Goal: Information Seeking & Learning: Learn about a topic

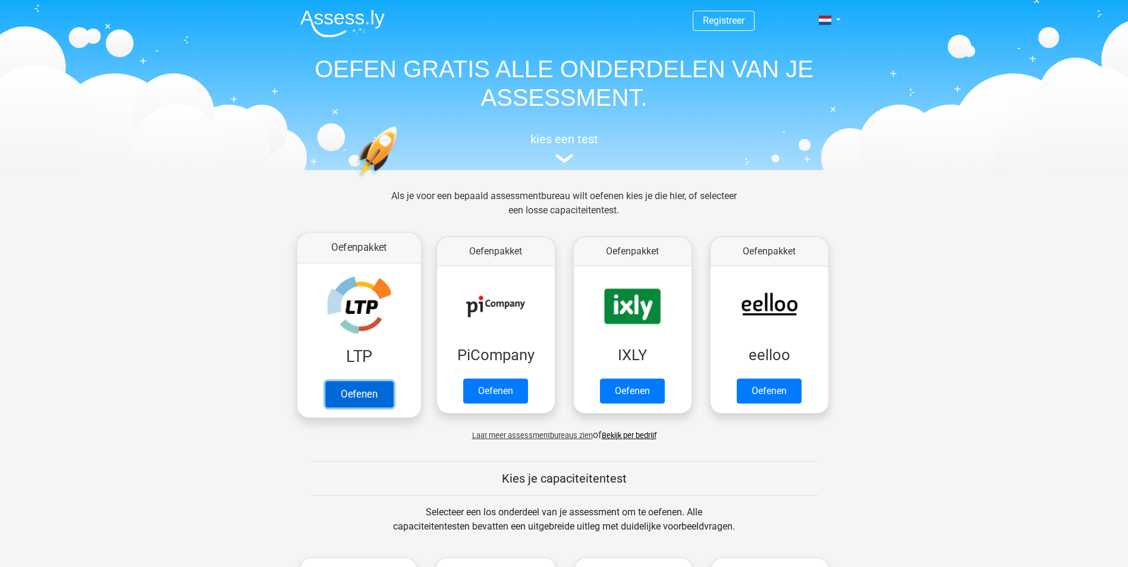
click at [362, 388] on link "Oefenen" at bounding box center [359, 394] width 68 height 26
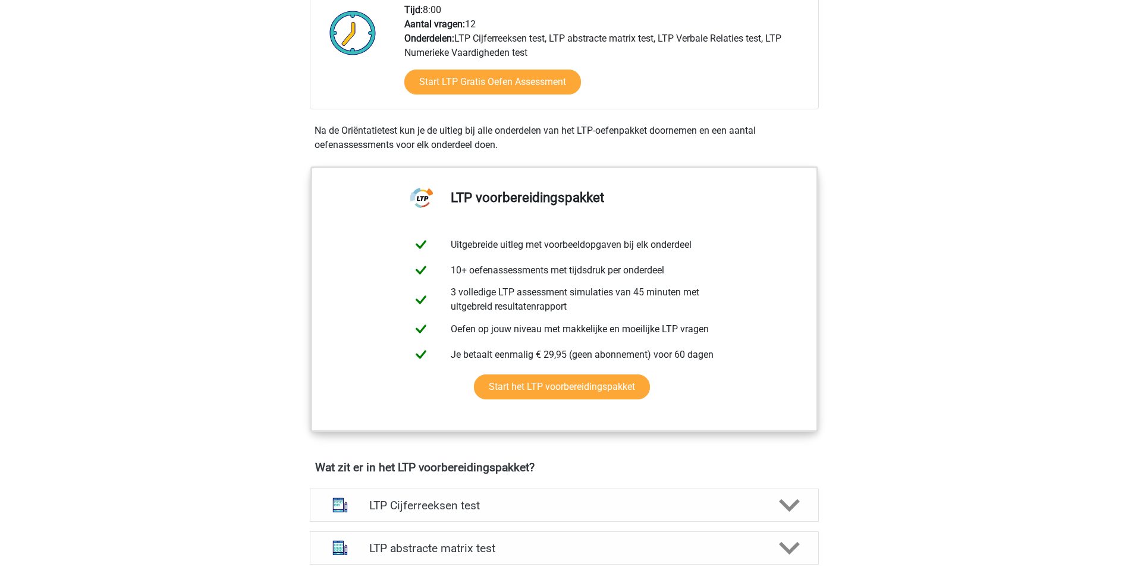
scroll to position [297, 0]
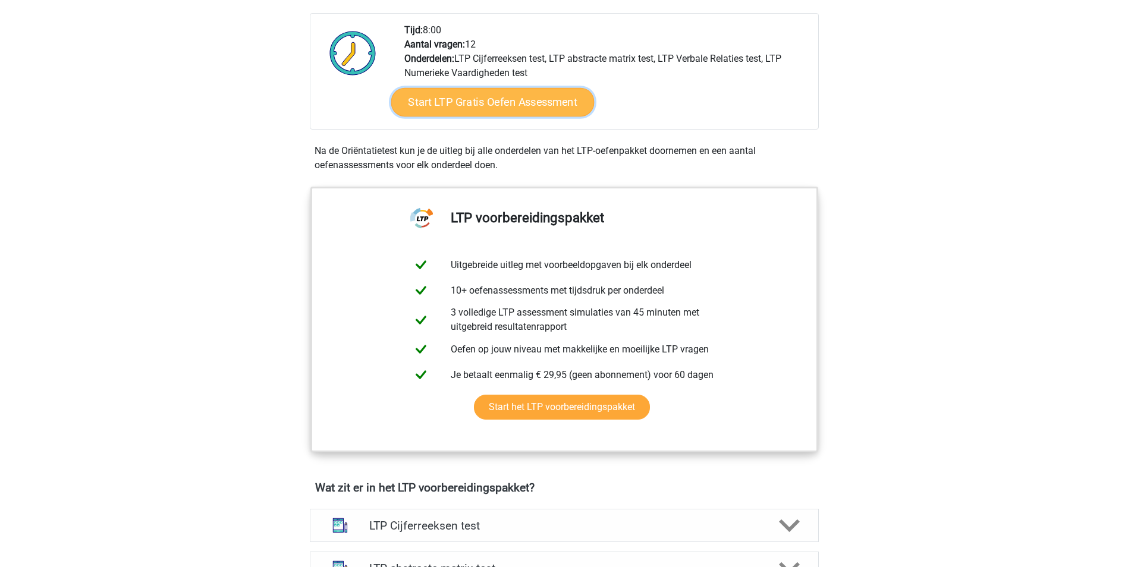
click at [479, 105] on link "Start LTP Gratis Oefen Assessment" at bounding box center [492, 102] width 203 height 29
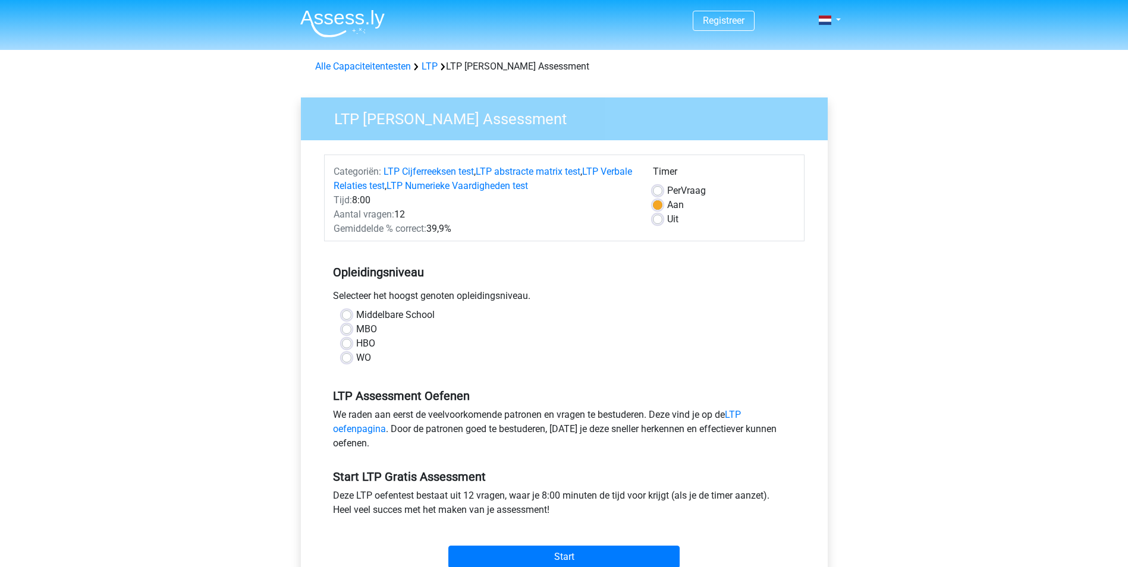
click at [356, 341] on label "HBO" at bounding box center [365, 344] width 19 height 14
click at [350, 341] on input "HBO" at bounding box center [347, 343] width 10 height 12
radio input "true"
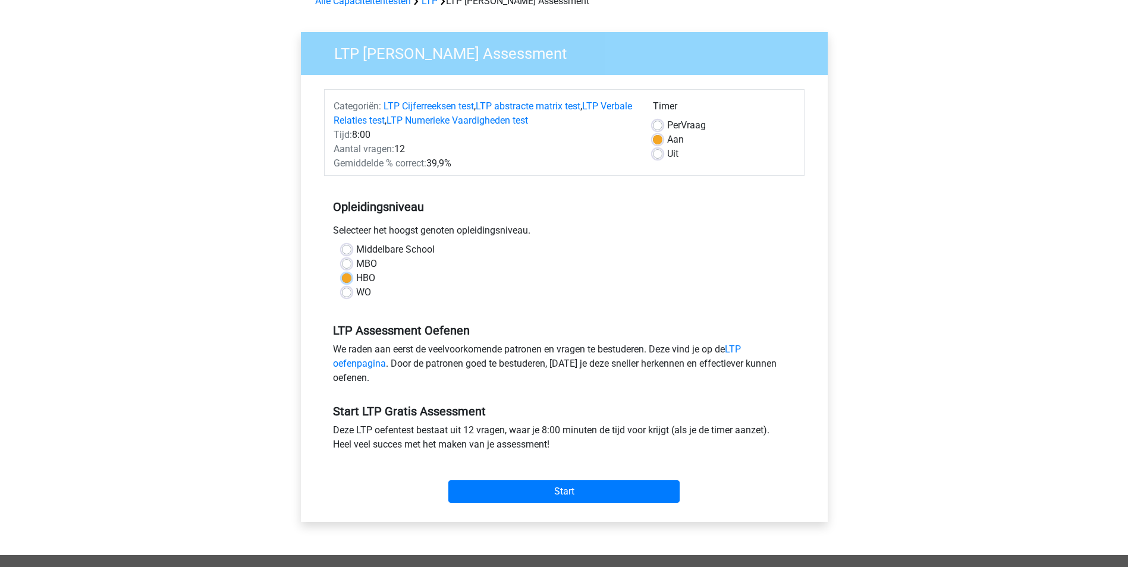
scroll to position [178, 0]
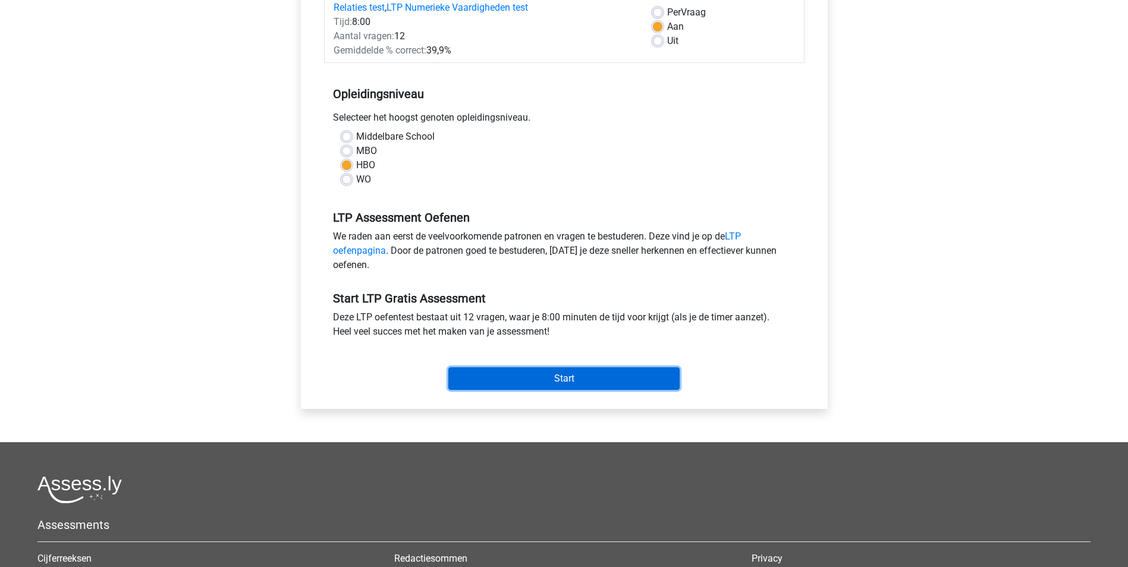
click at [572, 379] on input "Start" at bounding box center [563, 379] width 231 height 23
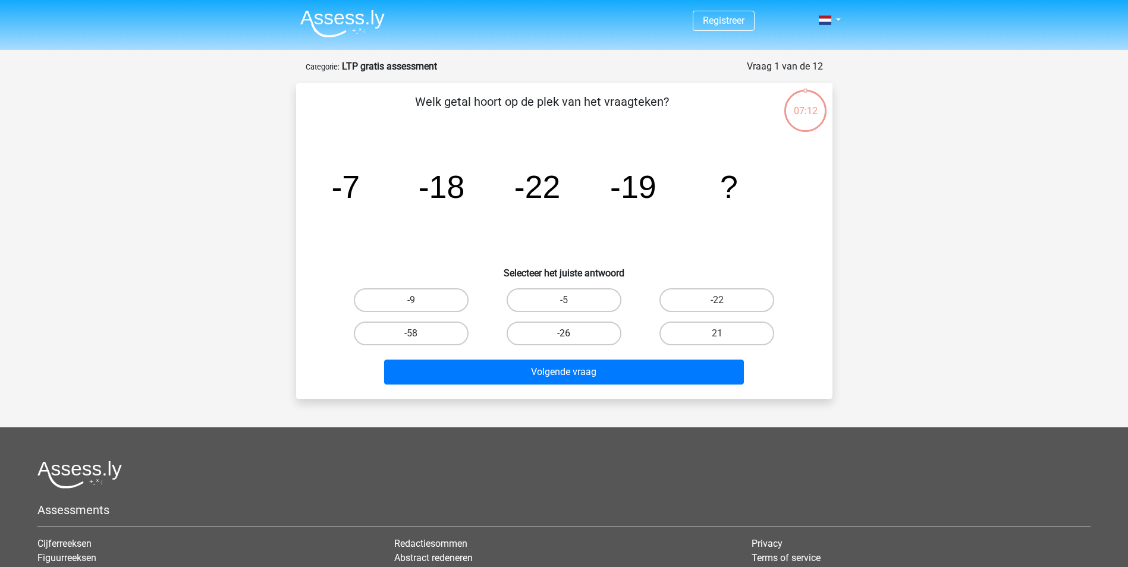
click at [596, 333] on label "-26" at bounding box center [564, 334] width 115 height 24
click at [572, 334] on input "-26" at bounding box center [568, 338] width 8 height 8
radio input "true"
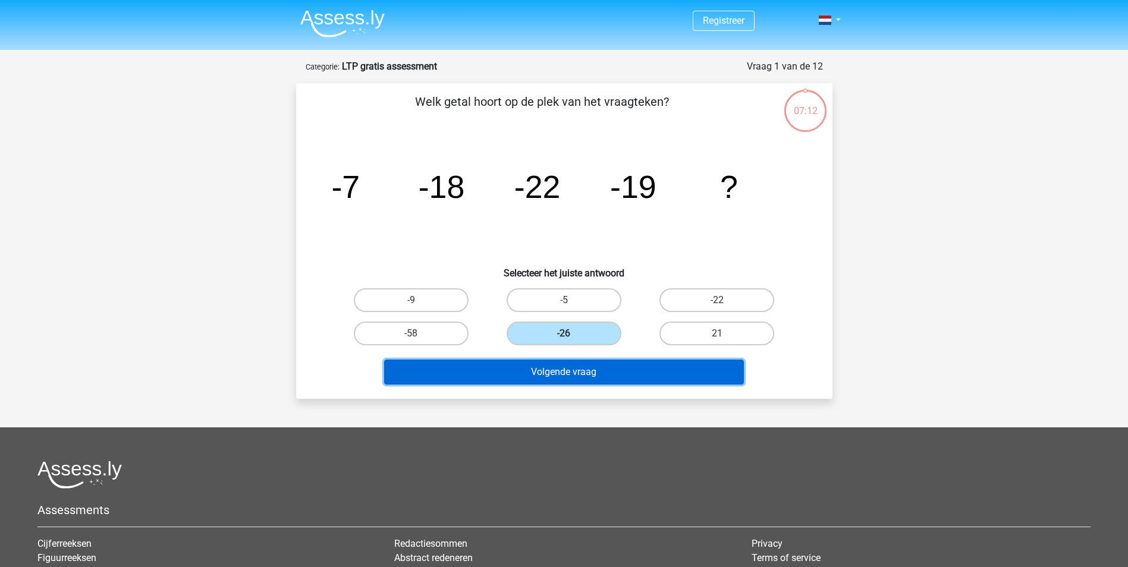
click at [598, 367] on button "Volgende vraag" at bounding box center [564, 372] width 360 height 25
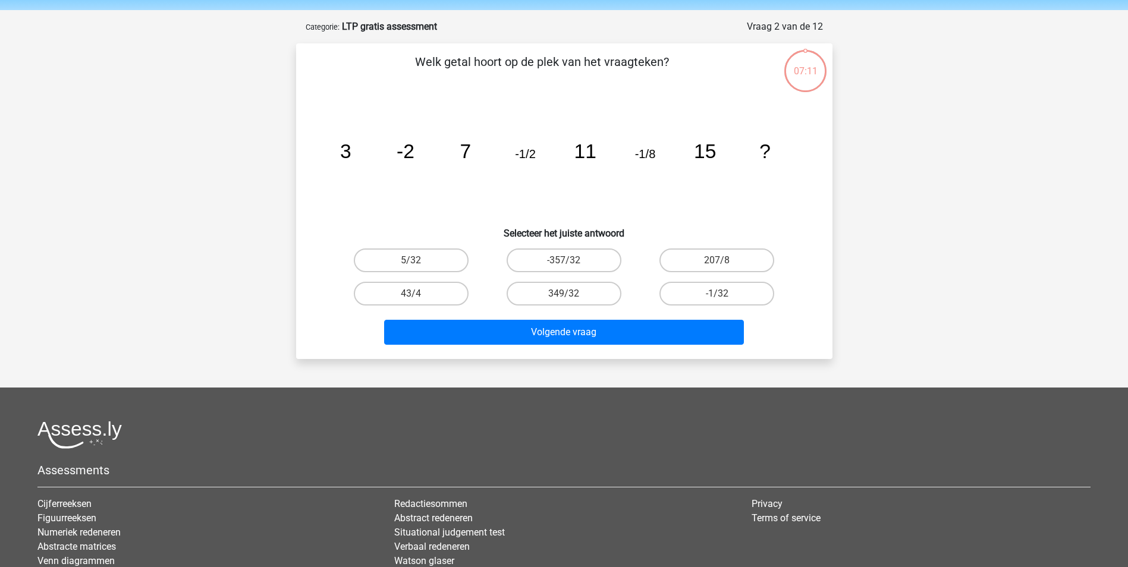
scroll to position [59, 0]
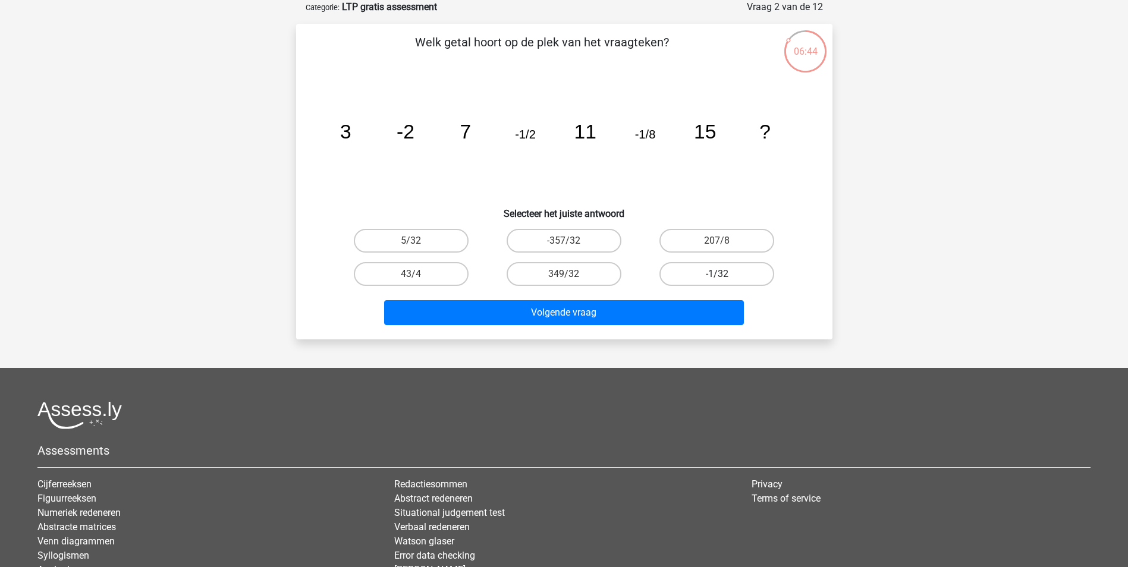
click at [695, 272] on label "-1/32" at bounding box center [717, 274] width 115 height 24
click at [717, 274] on input "-1/32" at bounding box center [721, 278] width 8 height 8
radio input "true"
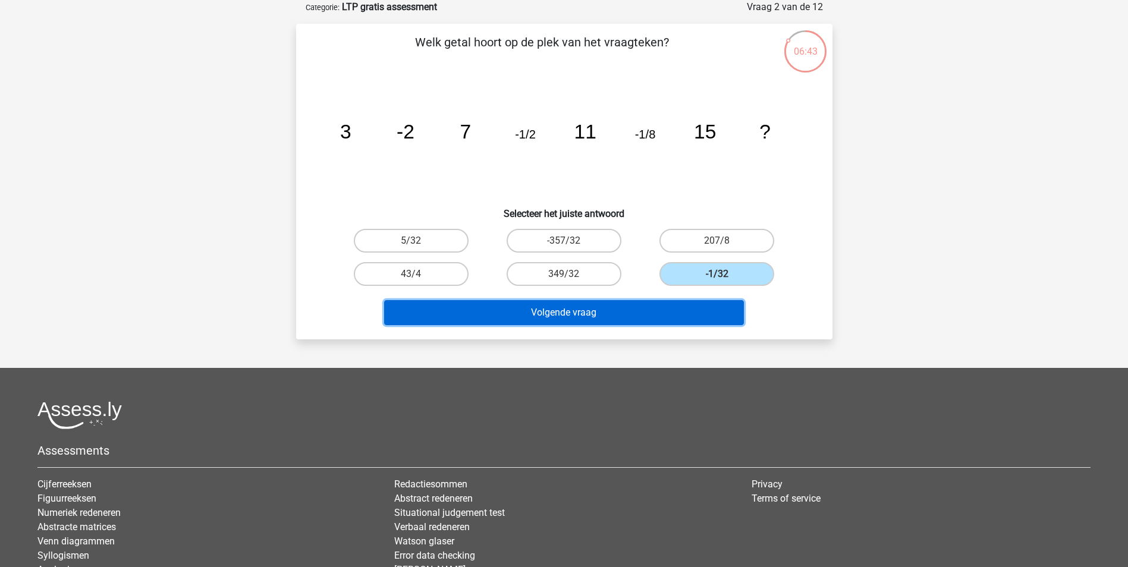
click at [634, 309] on button "Volgende vraag" at bounding box center [564, 312] width 360 height 25
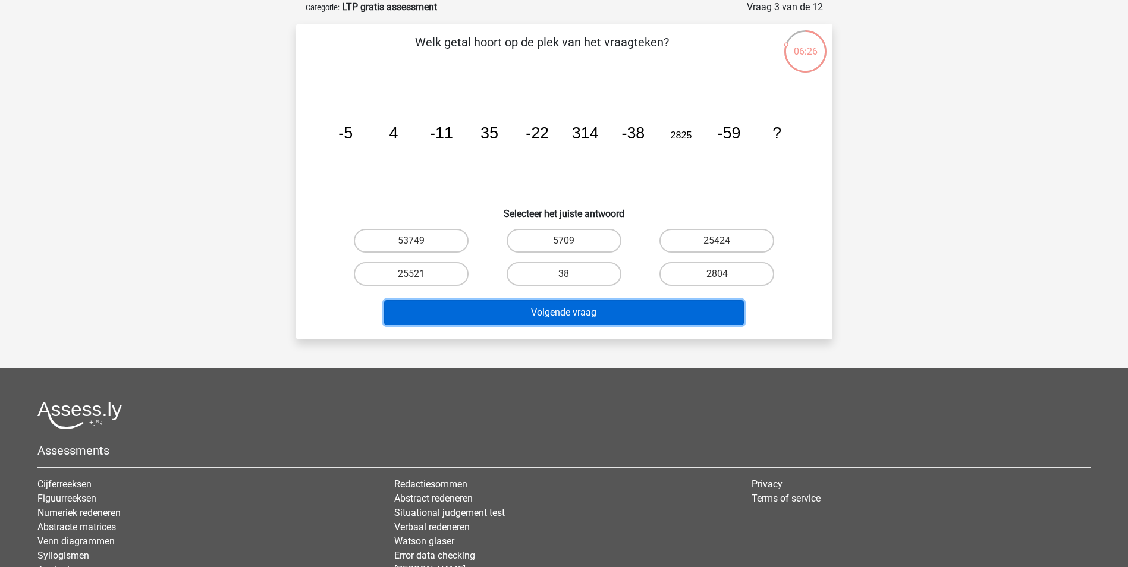
click at [592, 310] on button "Volgende vraag" at bounding box center [564, 312] width 360 height 25
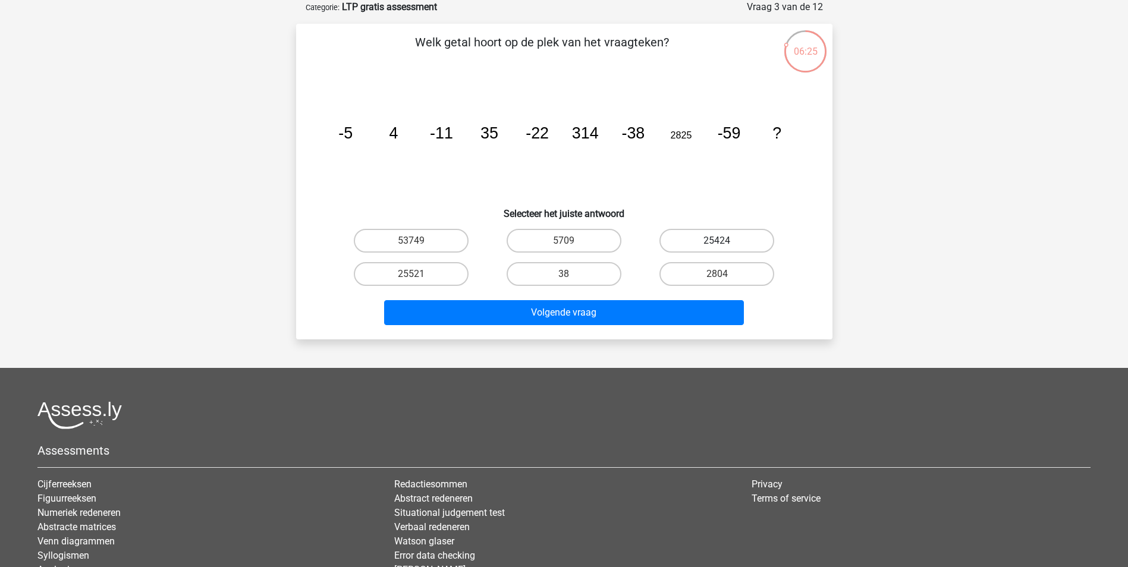
click at [671, 243] on label "25424" at bounding box center [717, 241] width 115 height 24
click at [717, 243] on input "25424" at bounding box center [721, 245] width 8 height 8
radio input "true"
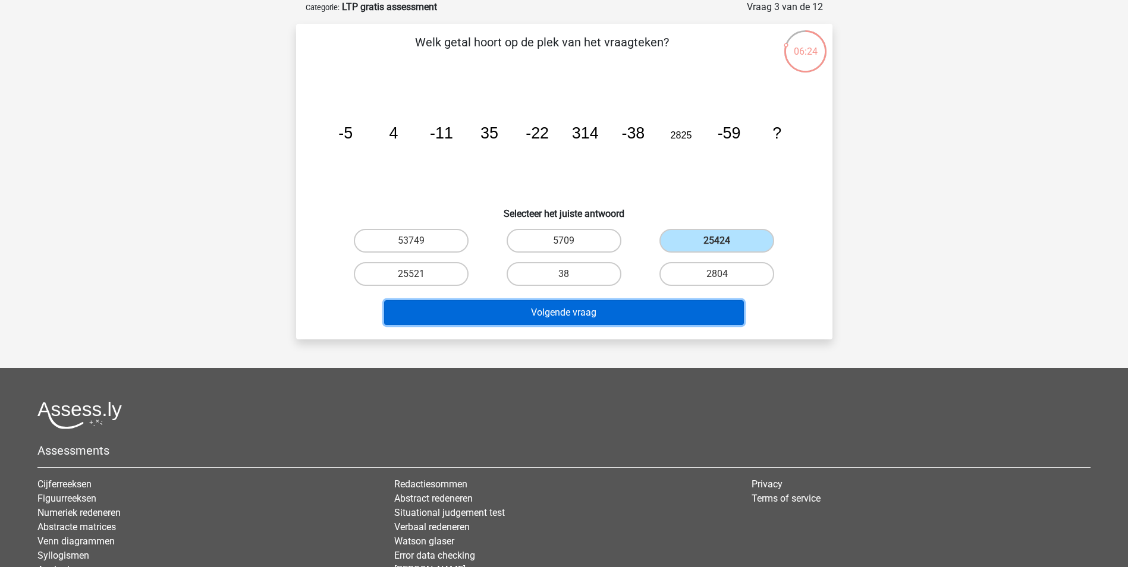
click at [647, 305] on button "Volgende vraag" at bounding box center [564, 312] width 360 height 25
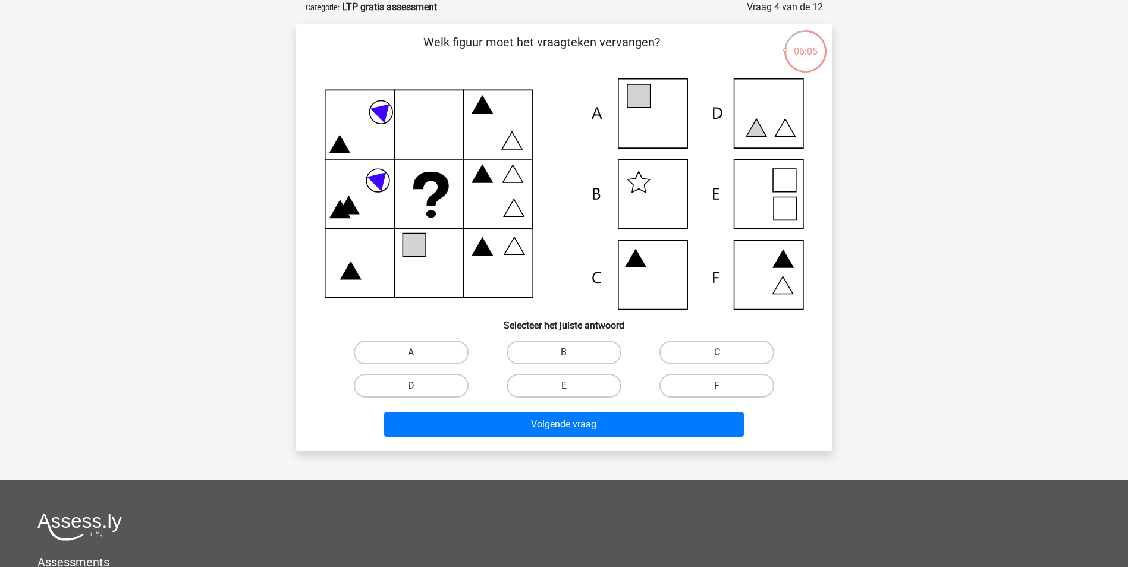
click at [783, 202] on icon at bounding box center [785, 208] width 23 height 23
click at [595, 381] on label "E" at bounding box center [564, 386] width 115 height 24
click at [572, 386] on input "E" at bounding box center [568, 390] width 8 height 8
radio input "true"
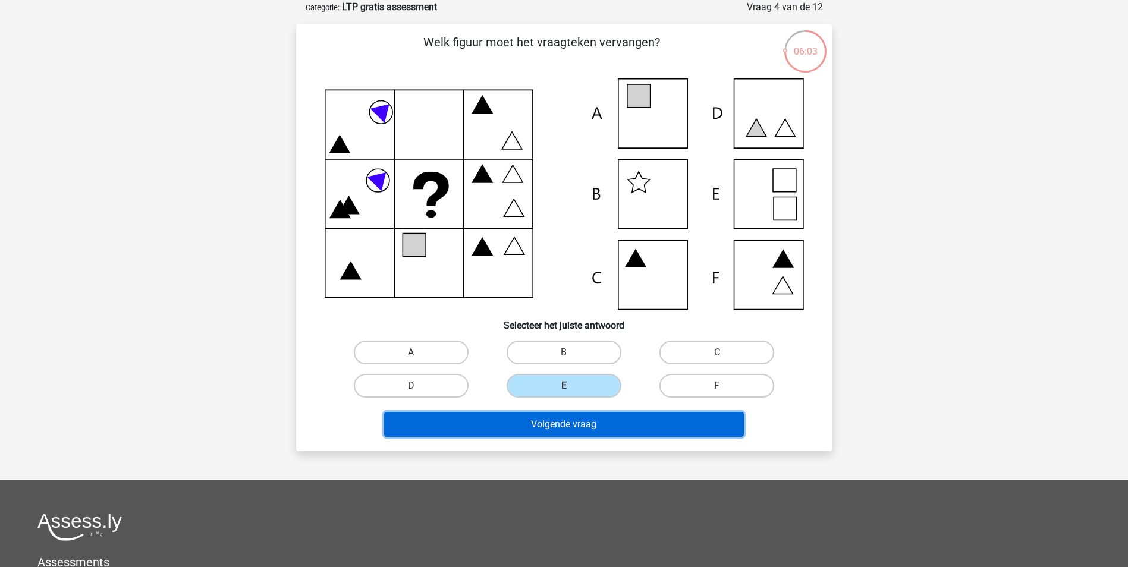
click at [599, 432] on button "Volgende vraag" at bounding box center [564, 424] width 360 height 25
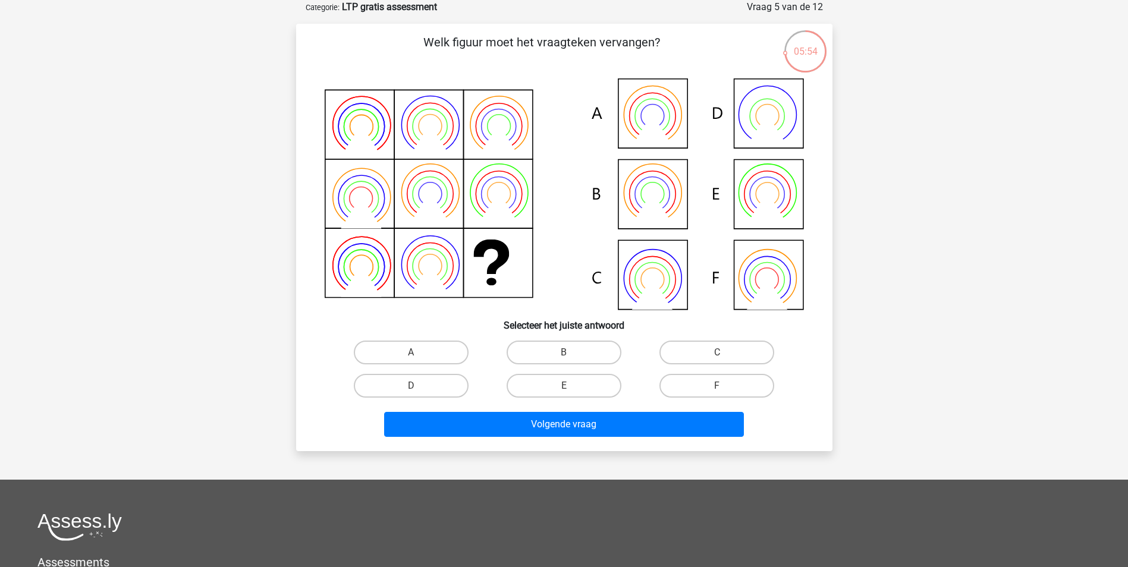
click at [654, 281] on icon at bounding box center [564, 194] width 479 height 231
click at [595, 352] on label "B" at bounding box center [564, 353] width 115 height 24
click at [572, 353] on input "B" at bounding box center [568, 357] width 8 height 8
radio input "true"
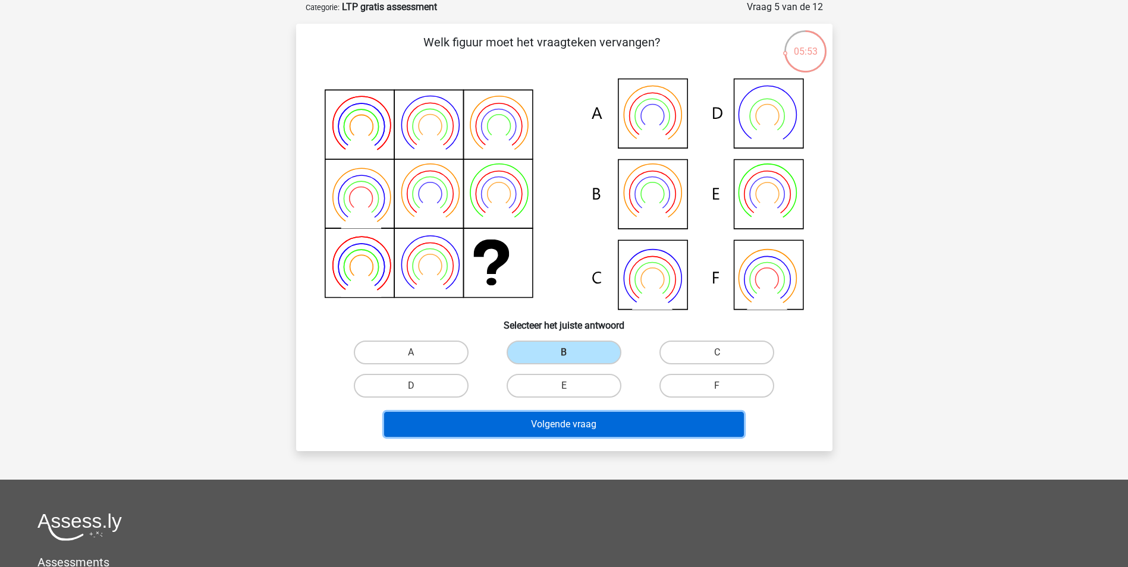
click at [596, 415] on button "Volgende vraag" at bounding box center [564, 424] width 360 height 25
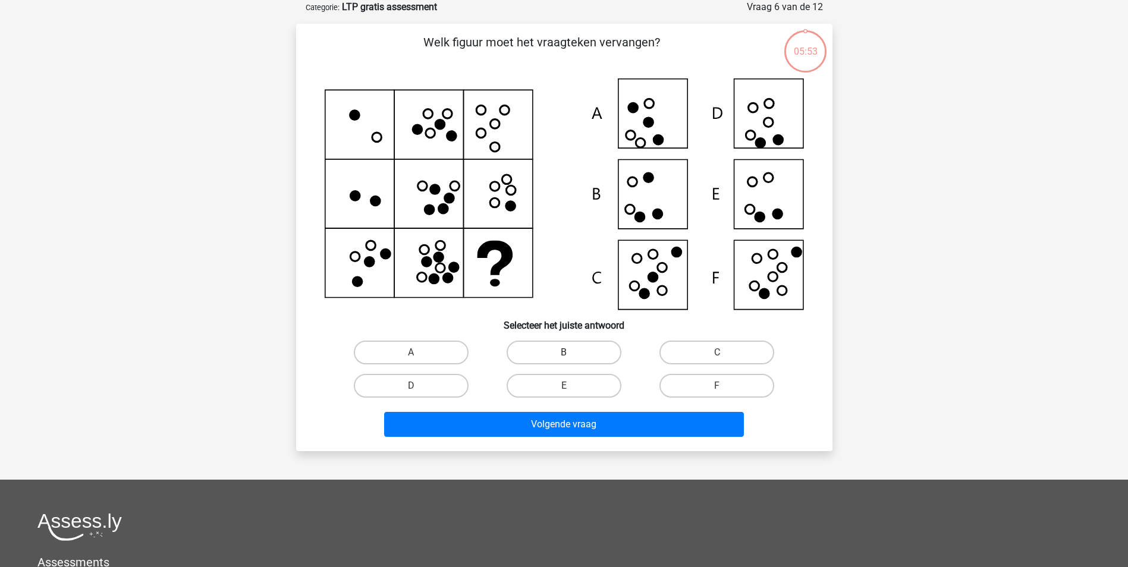
click at [596, 349] on label "B" at bounding box center [564, 353] width 115 height 24
click at [572, 353] on input "B" at bounding box center [568, 357] width 8 height 8
radio input "true"
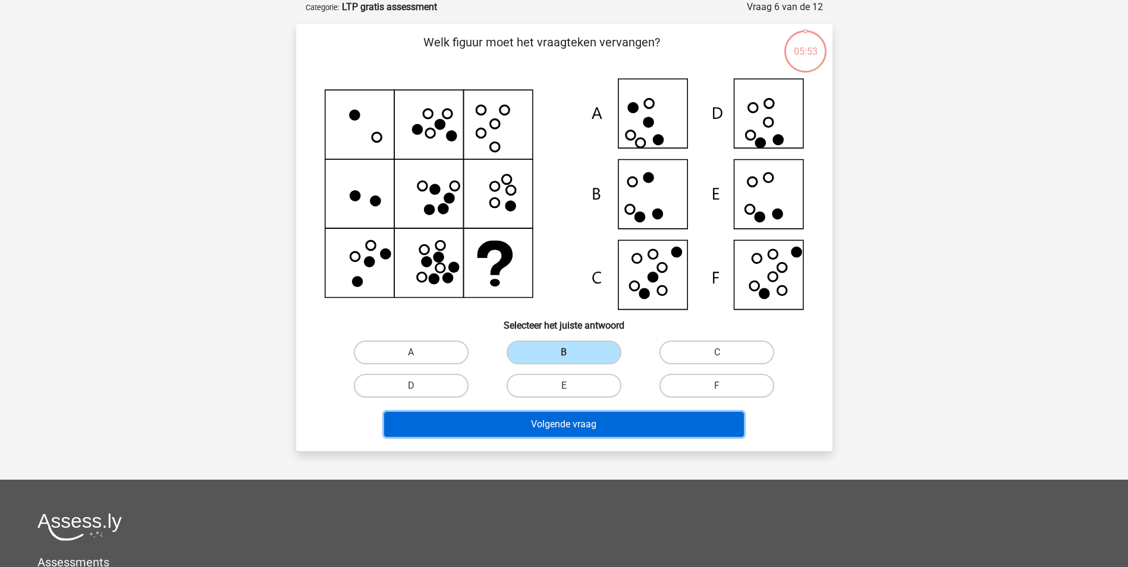
click at [585, 428] on button "Volgende vraag" at bounding box center [564, 424] width 360 height 25
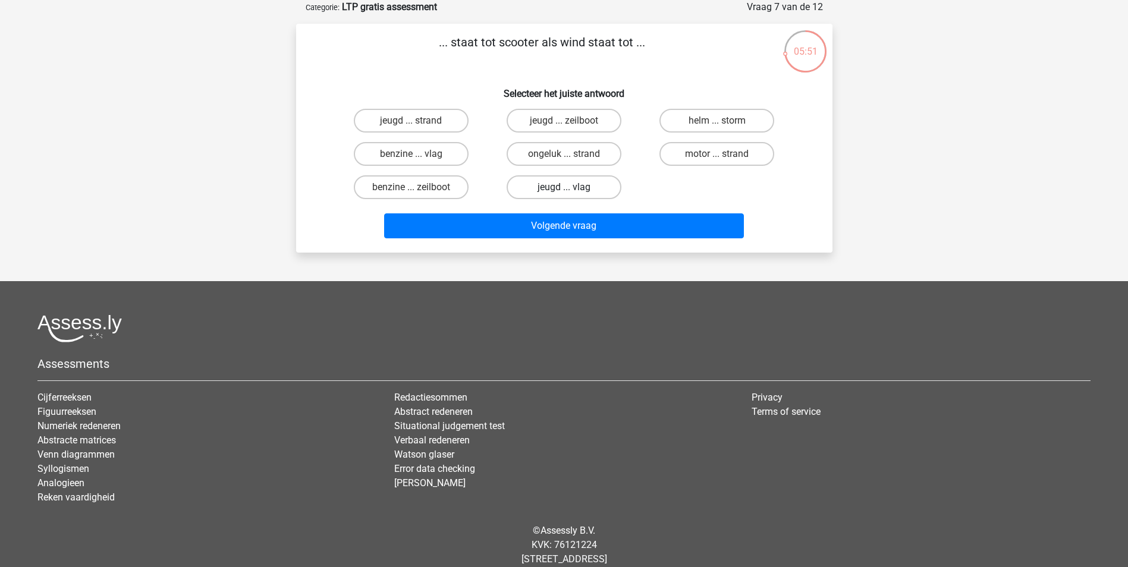
click at [580, 182] on label "jeugd ... vlag" at bounding box center [564, 187] width 115 height 24
click at [572, 187] on input "jeugd ... vlag" at bounding box center [568, 191] width 8 height 8
radio input "true"
click at [594, 203] on div "jeugd ... vlag" at bounding box center [564, 187] width 153 height 33
click at [705, 122] on label "helm ... storm" at bounding box center [717, 121] width 115 height 24
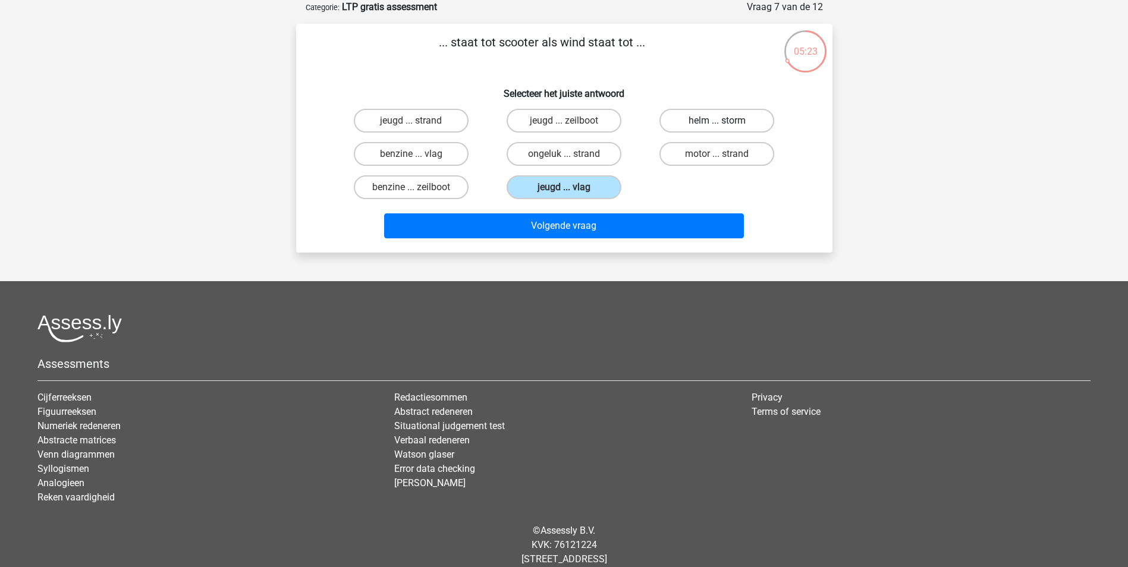
click at [717, 122] on input "helm ... storm" at bounding box center [721, 125] width 8 height 8
radio input "true"
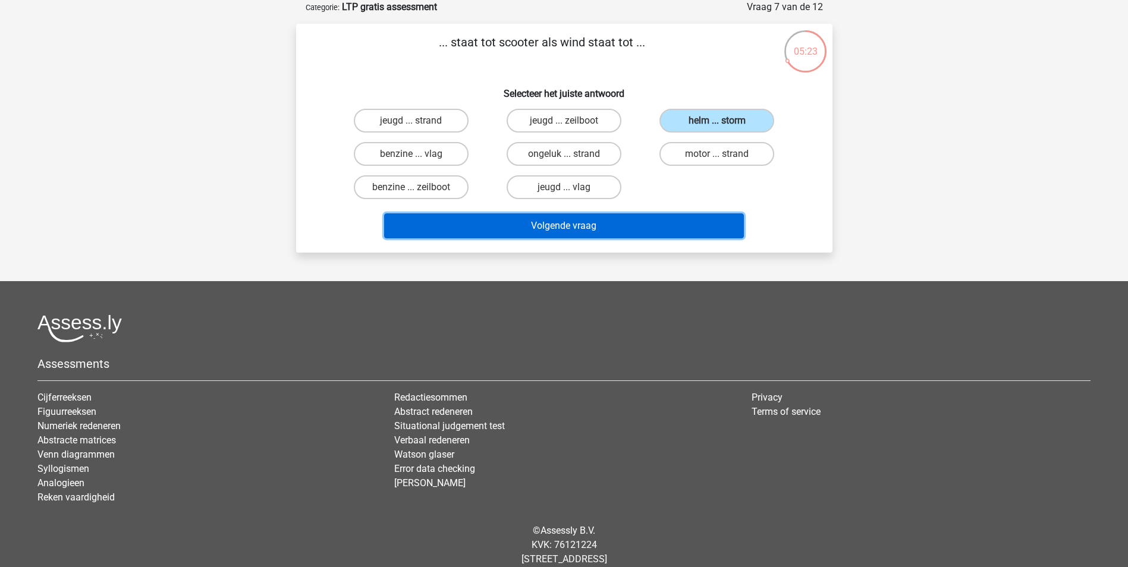
click at [672, 221] on button "Volgende vraag" at bounding box center [564, 226] width 360 height 25
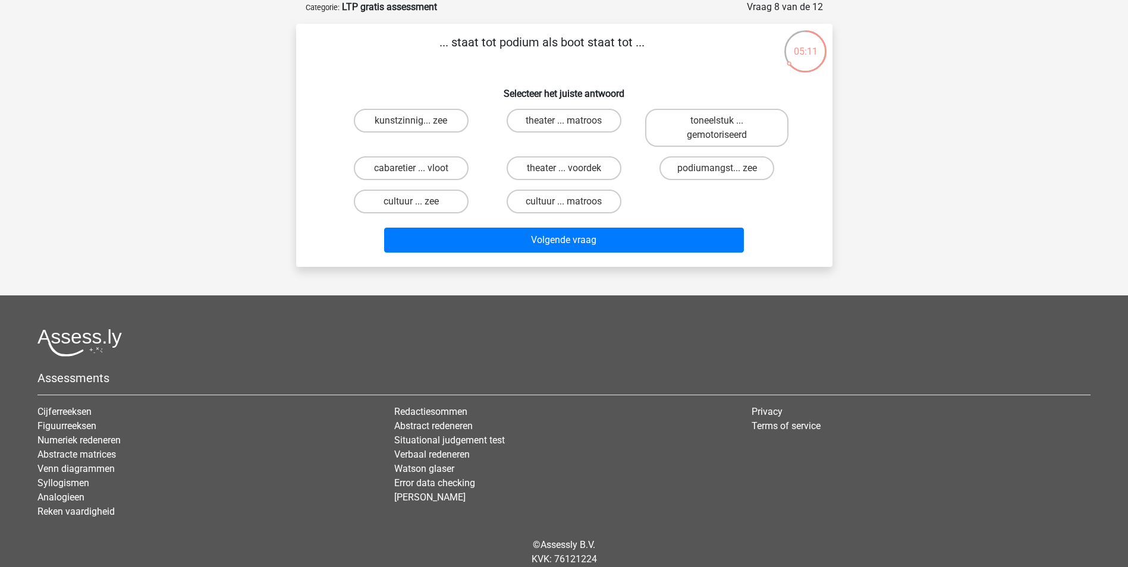
click at [591, 108] on div "theater ... matroos" at bounding box center [564, 128] width 153 height 48
click at [591, 122] on label "theater ... matroos" at bounding box center [564, 121] width 115 height 24
click at [572, 122] on input "theater ... matroos" at bounding box center [568, 125] width 8 height 8
radio input "true"
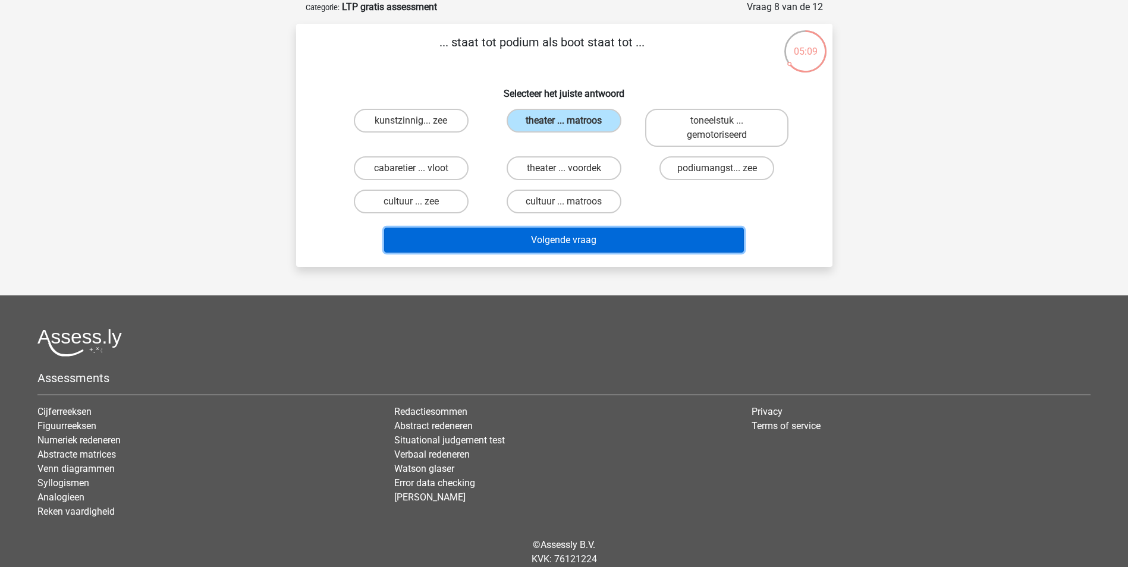
click at [627, 239] on button "Volgende vraag" at bounding box center [564, 240] width 360 height 25
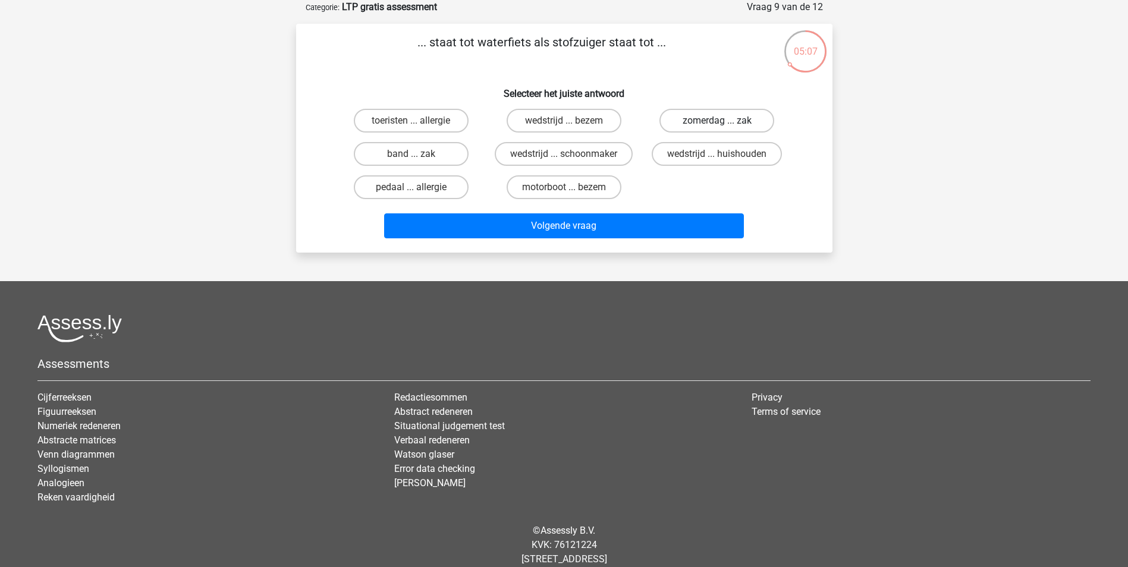
click at [693, 118] on label "zomerdag ... zak" at bounding box center [717, 121] width 115 height 24
click at [717, 121] on input "zomerdag ... zak" at bounding box center [721, 125] width 8 height 8
radio input "true"
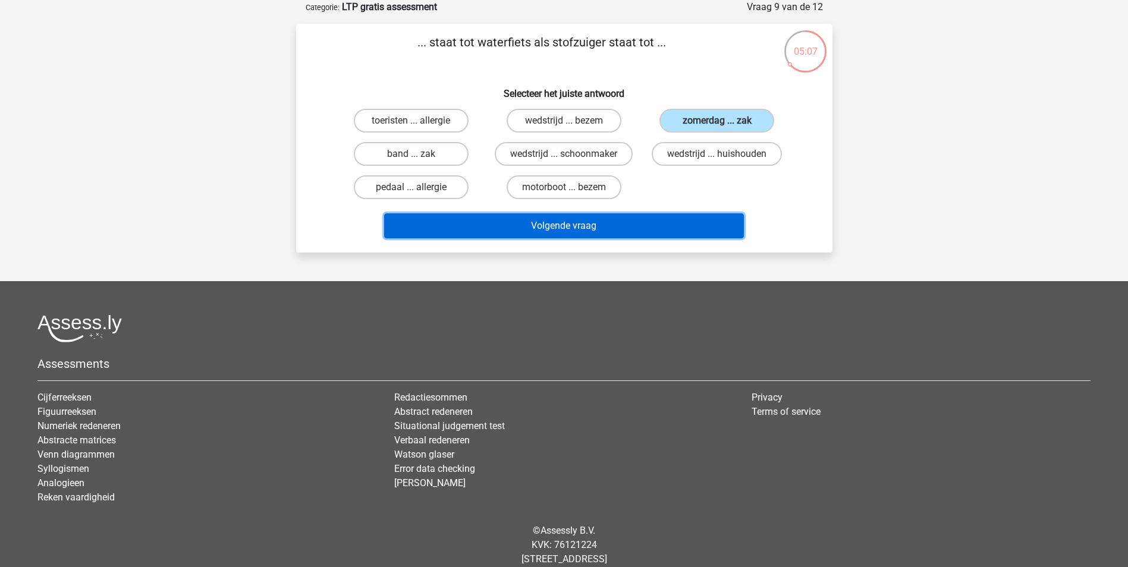
click at [661, 216] on button "Volgende vraag" at bounding box center [564, 226] width 360 height 25
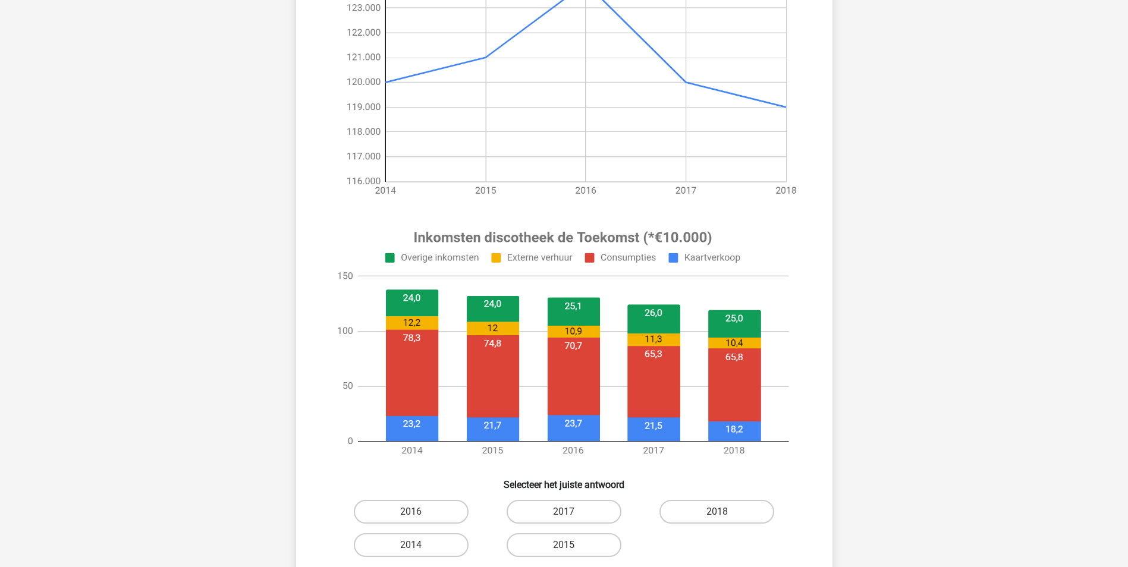
scroll to position [357, 0]
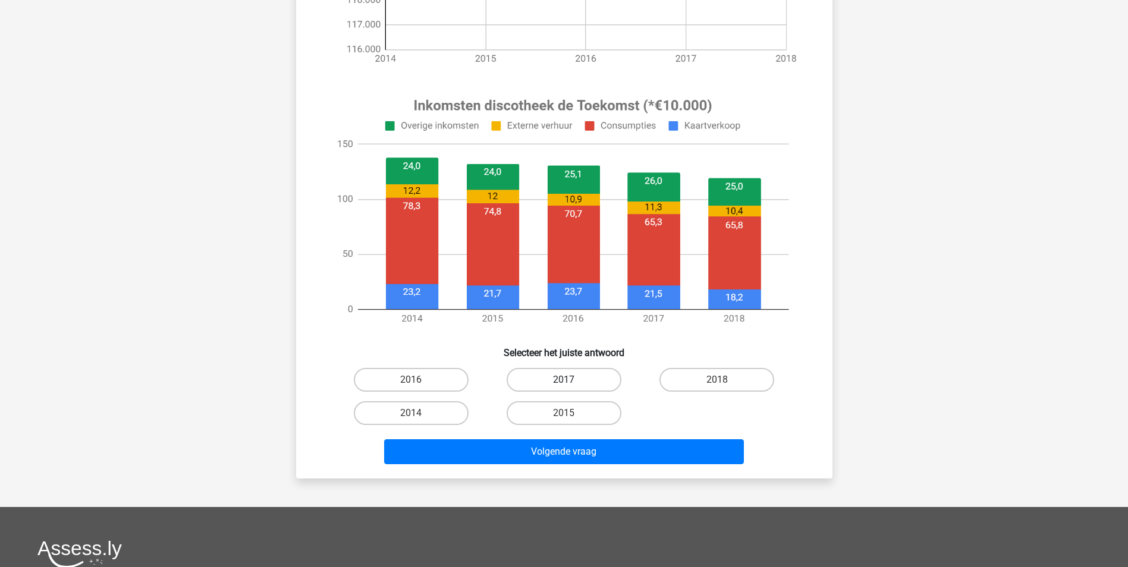
click at [577, 380] on label "2017" at bounding box center [564, 380] width 115 height 24
click at [572, 380] on input "2017" at bounding box center [568, 384] width 8 height 8
radio input "true"
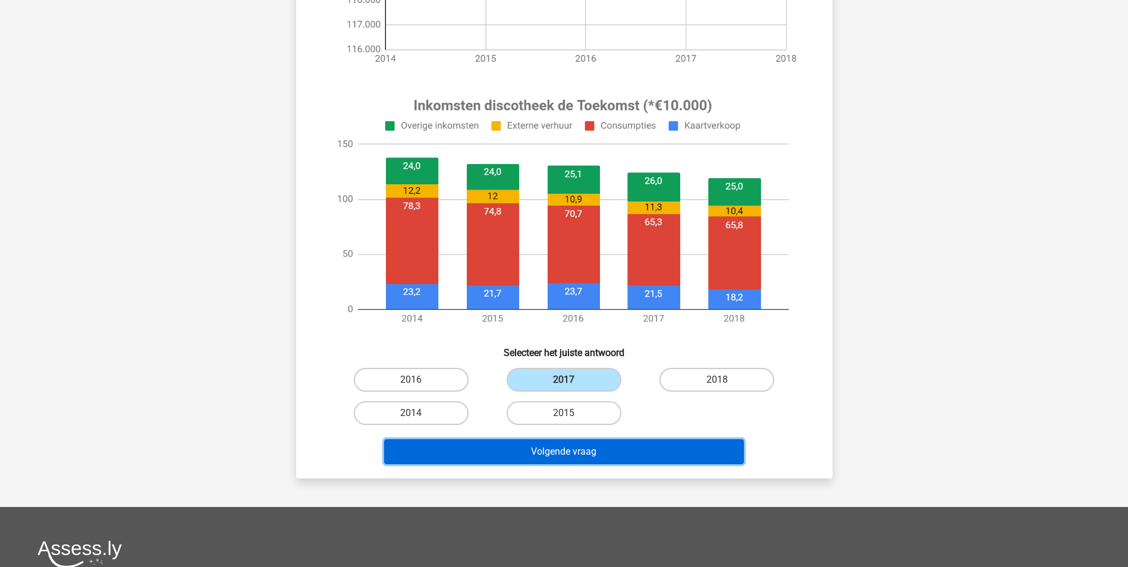
click at [589, 451] on button "Volgende vraag" at bounding box center [564, 451] width 360 height 25
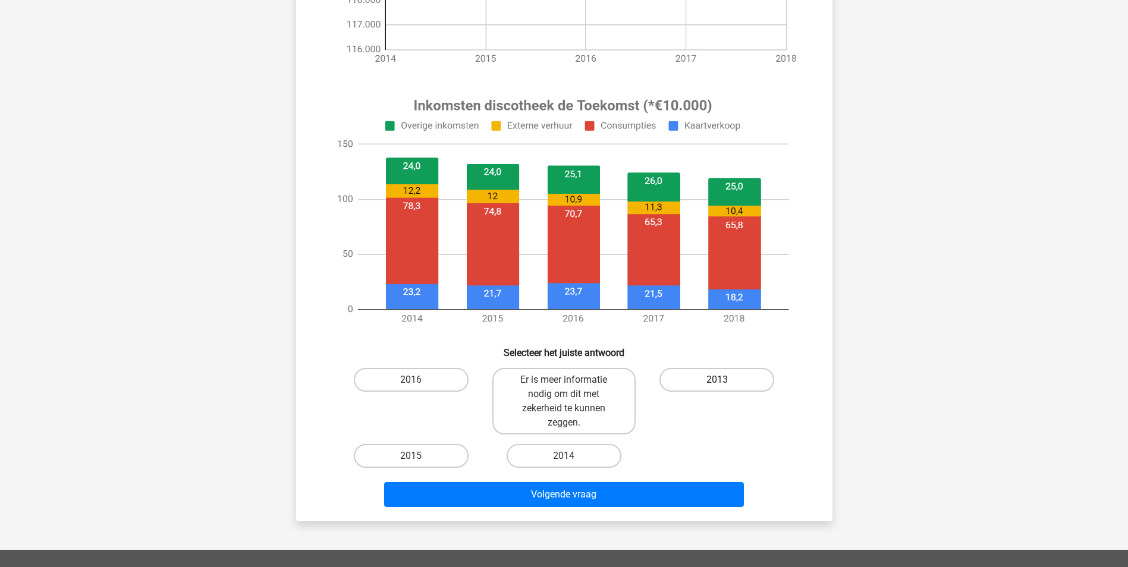
click at [711, 375] on label "2013" at bounding box center [717, 380] width 115 height 24
click at [717, 380] on input "2013" at bounding box center [721, 384] width 8 height 8
radio input "true"
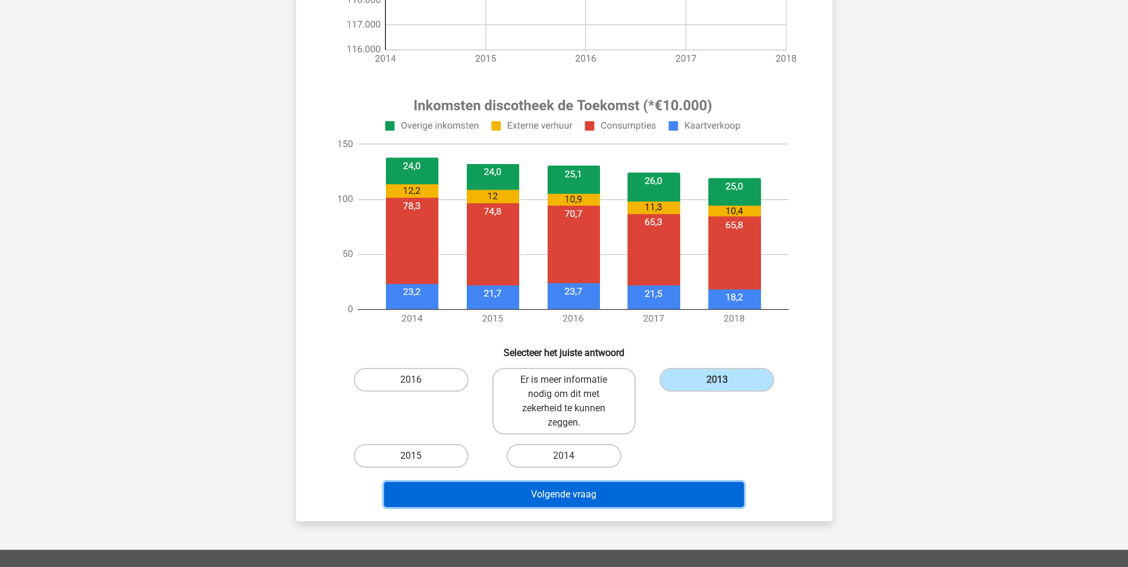
click at [651, 497] on button "Volgende vraag" at bounding box center [564, 494] width 360 height 25
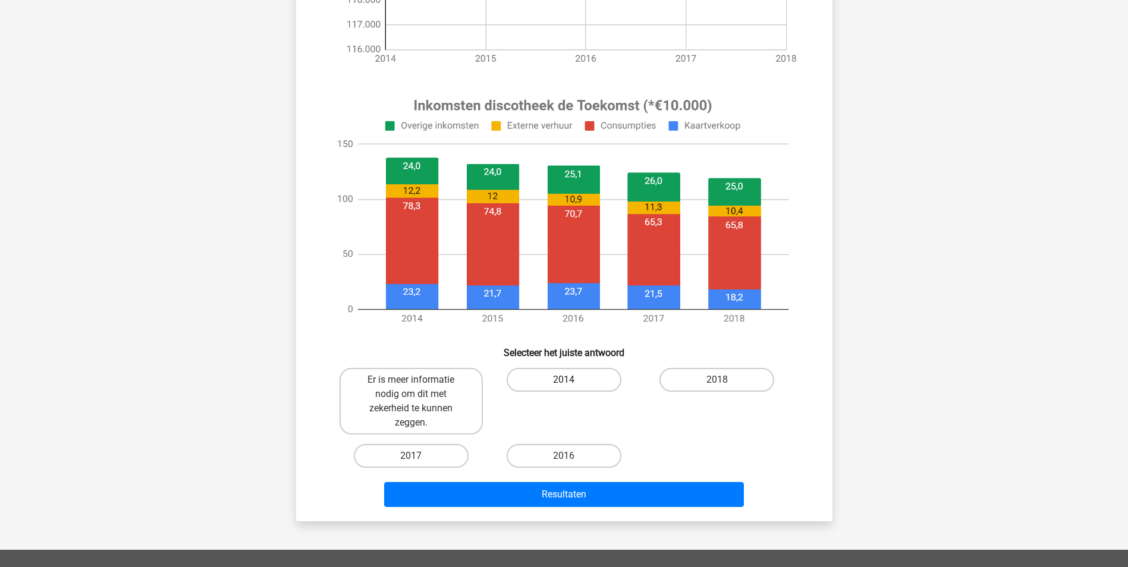
click at [580, 381] on label "2014" at bounding box center [564, 380] width 115 height 24
click at [572, 381] on input "2014" at bounding box center [568, 384] width 8 height 8
radio input "true"
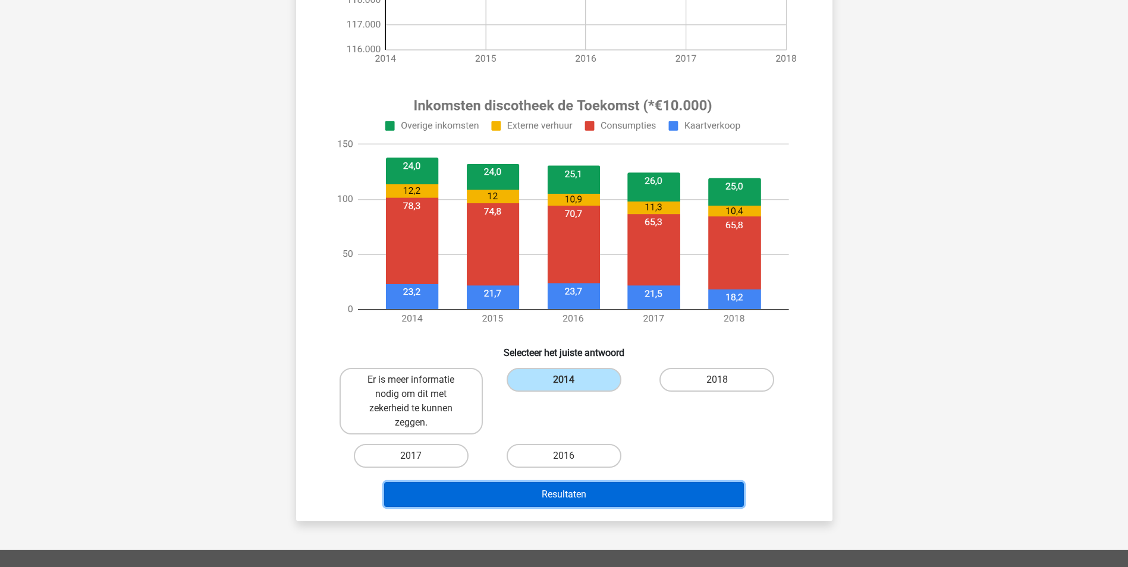
click at [566, 494] on button "Resultaten" at bounding box center [564, 494] width 360 height 25
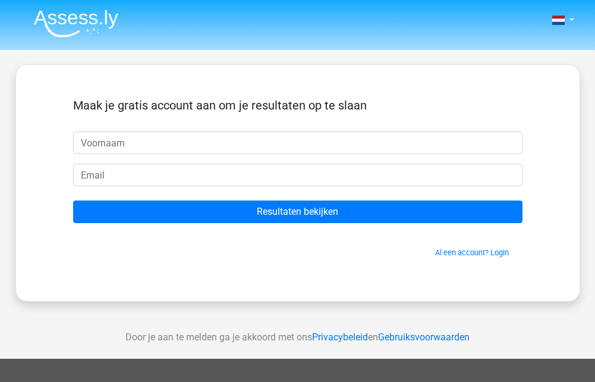
click at [545, 275] on div "Maak je gratis account aan om je resultaten op te slaan Resultaten bekijken Al …" at bounding box center [297, 182] width 565 height 237
